Goal: Find specific page/section: Find specific page/section

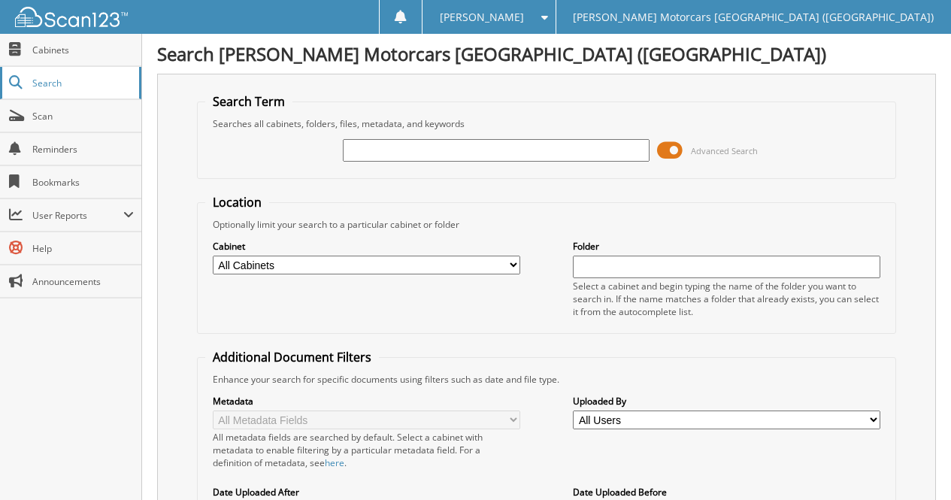
click at [63, 89] on link "Search" at bounding box center [70, 83] width 141 height 32
click at [378, 148] on input "text" at bounding box center [496, 150] width 307 height 23
type input "VN197889"
click at [51, 50] on span "Cabinets" at bounding box center [82, 50] width 101 height 13
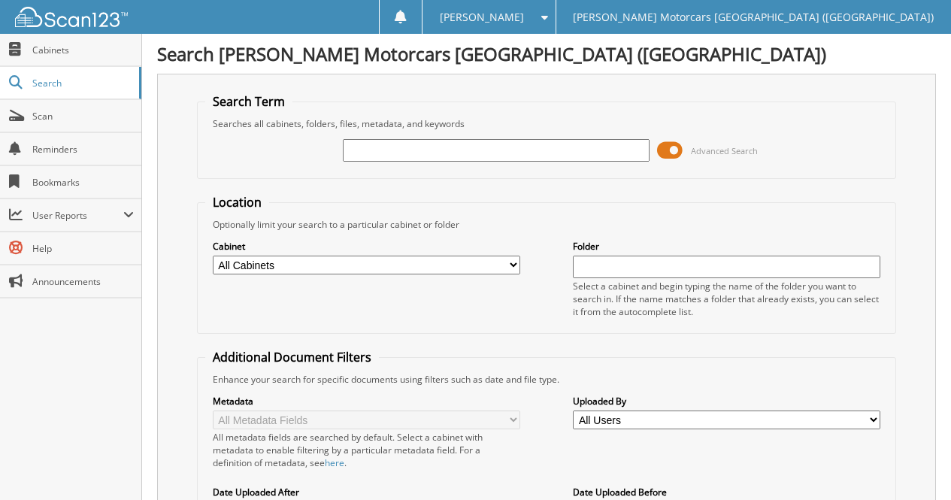
click at [368, 150] on input "text" at bounding box center [496, 150] width 307 height 23
type input "VN197889"
drag, startPoint x: 443, startPoint y: 158, endPoint x: 317, endPoint y: 139, distance: 127.7
click at [317, 139] on div "VN197889 Advanced Search" at bounding box center [546, 150] width 683 height 41
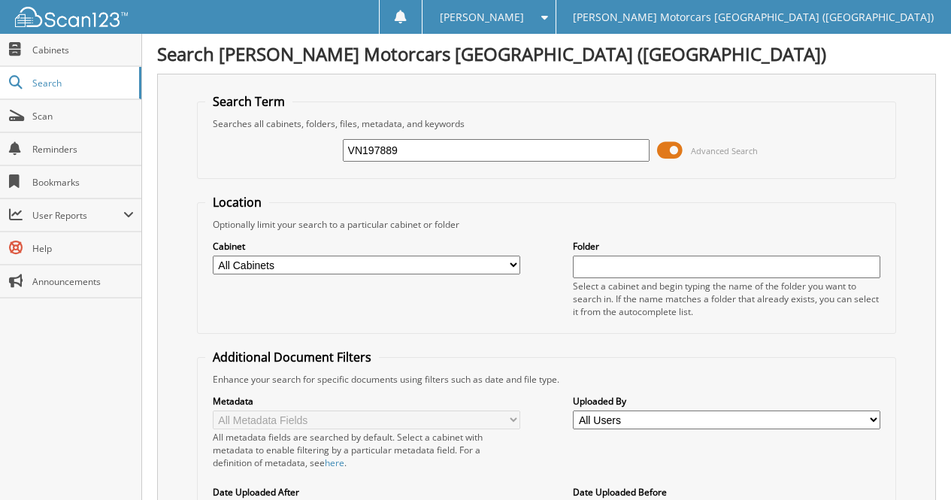
paste input "[PERSON_NAME]"
type input "[PERSON_NAME]"
click at [77, 217] on span "User Reports" at bounding box center [77, 215] width 91 height 13
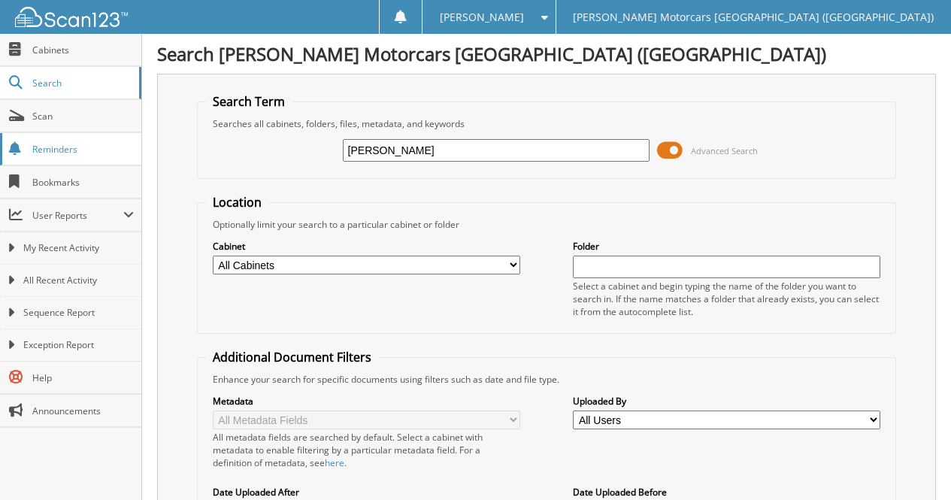
click at [65, 150] on span "Reminders" at bounding box center [82, 149] width 101 height 13
